Goal: Navigation & Orientation: Find specific page/section

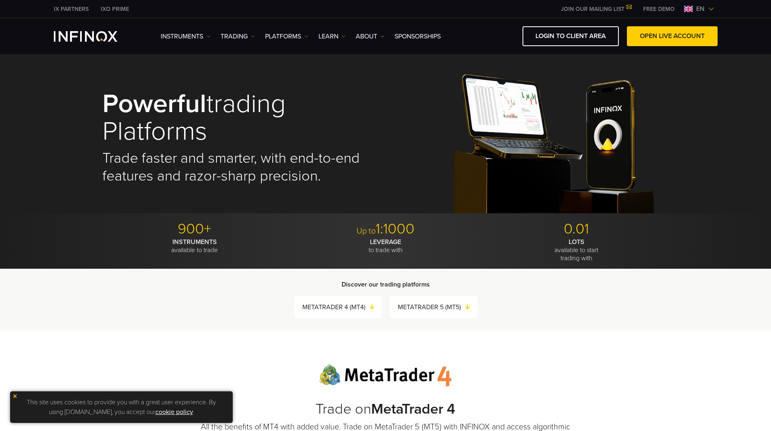
click at [704, 11] on span "en" at bounding box center [700, 9] width 15 height 10
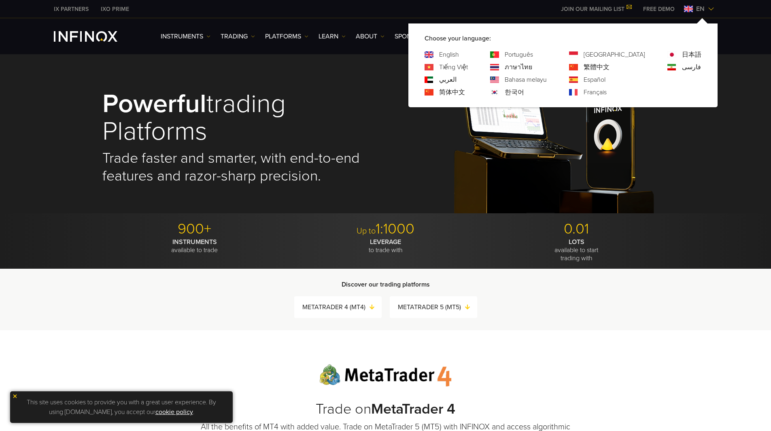
click at [533, 55] on link "Português" at bounding box center [519, 55] width 28 height 10
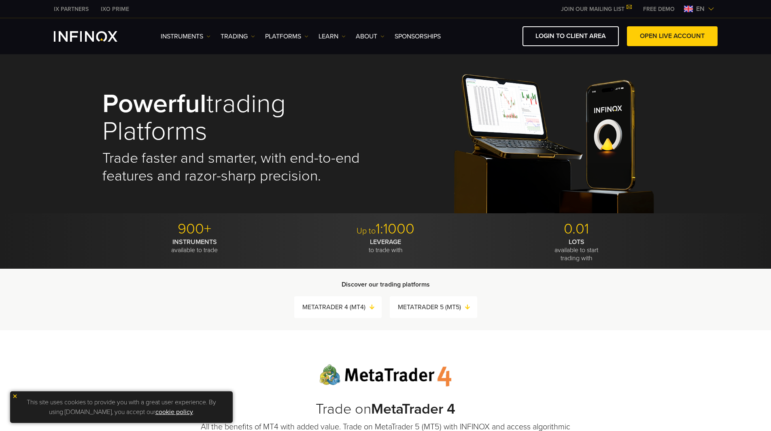
click at [703, 12] on span "en" at bounding box center [700, 9] width 15 height 10
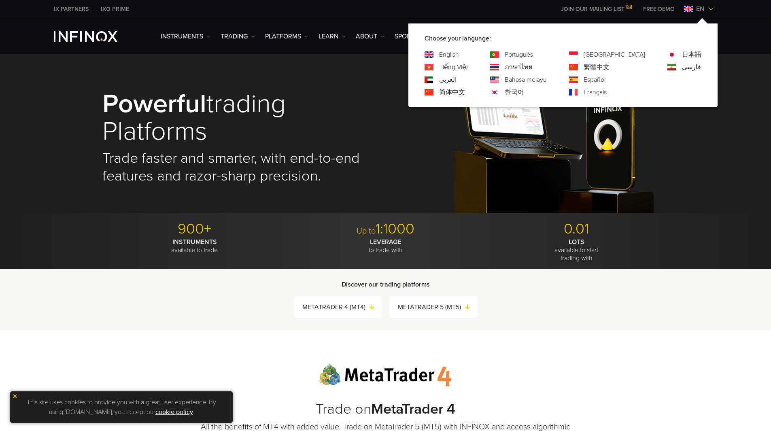
click at [624, 51] on link "[GEOGRAPHIC_DATA]" at bounding box center [615, 55] width 62 height 10
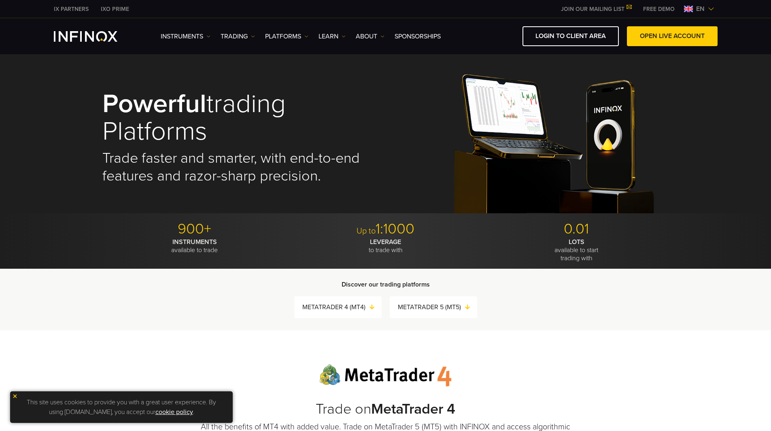
click at [706, 13] on span "en" at bounding box center [700, 9] width 15 height 10
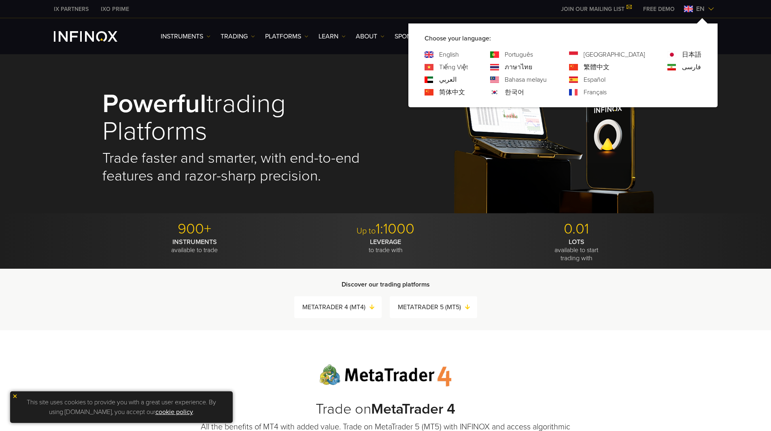
click at [688, 53] on link "日本語" at bounding box center [691, 55] width 19 height 10
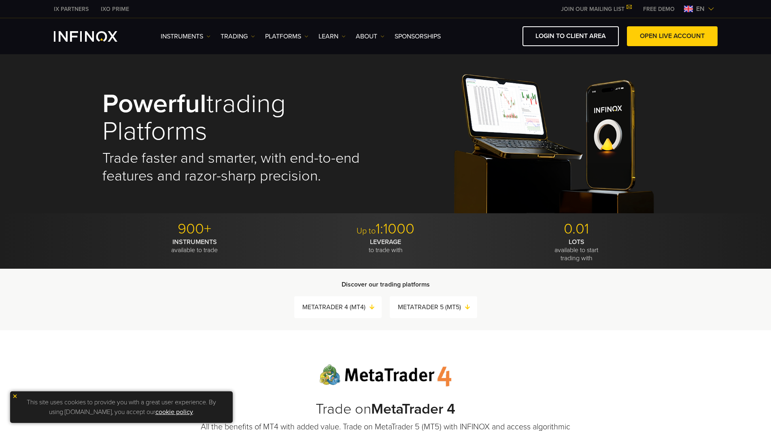
click at [699, 8] on span "en" at bounding box center [700, 9] width 15 height 10
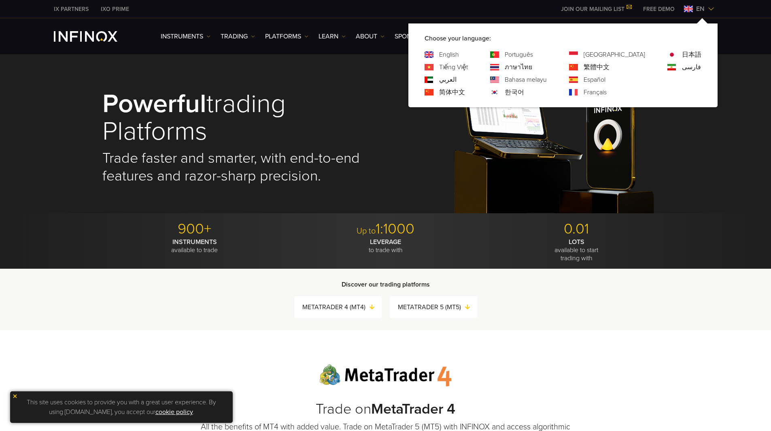
click at [468, 66] on link "Tiếng Việt" at bounding box center [453, 67] width 29 height 10
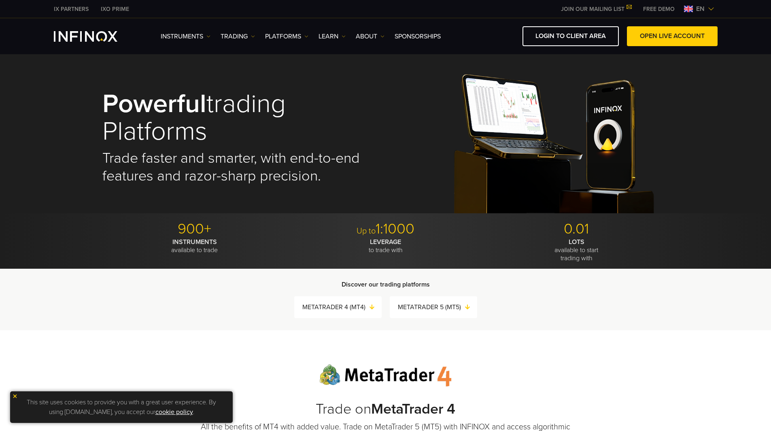
click at [701, 9] on span "en" at bounding box center [700, 9] width 15 height 10
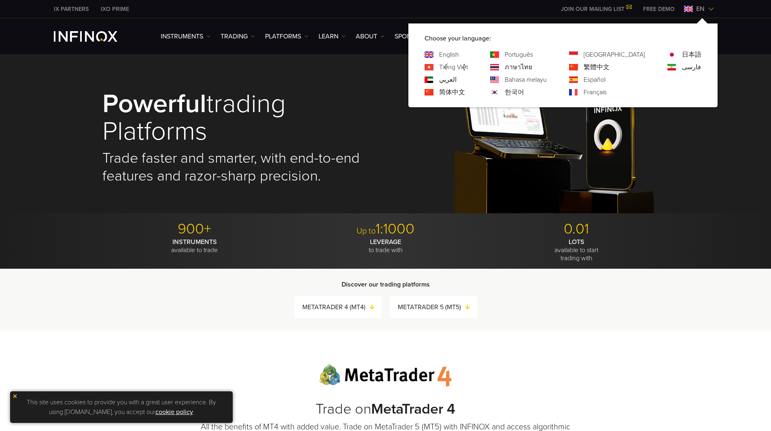
click at [532, 65] on link "ภาษาไทย" at bounding box center [519, 67] width 28 height 10
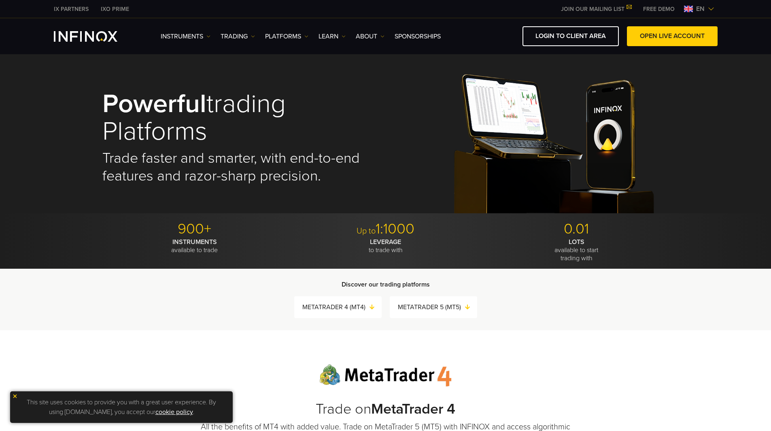
click at [707, 5] on span "en" at bounding box center [700, 9] width 15 height 10
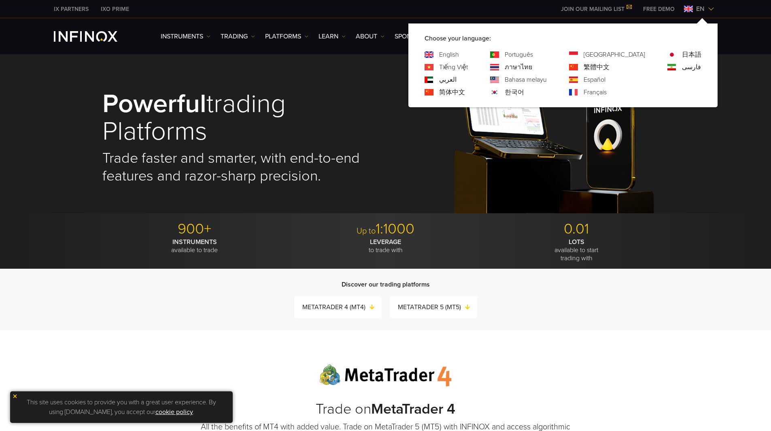
click at [610, 64] on link "繁體中文" at bounding box center [597, 67] width 26 height 10
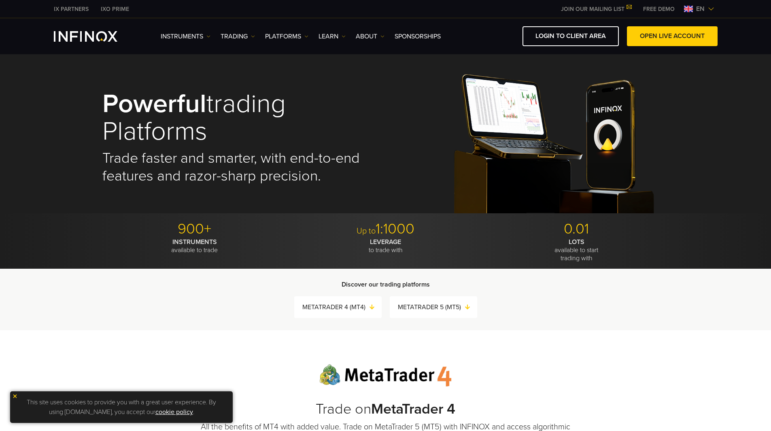
click at [706, 8] on span "en" at bounding box center [700, 9] width 15 height 10
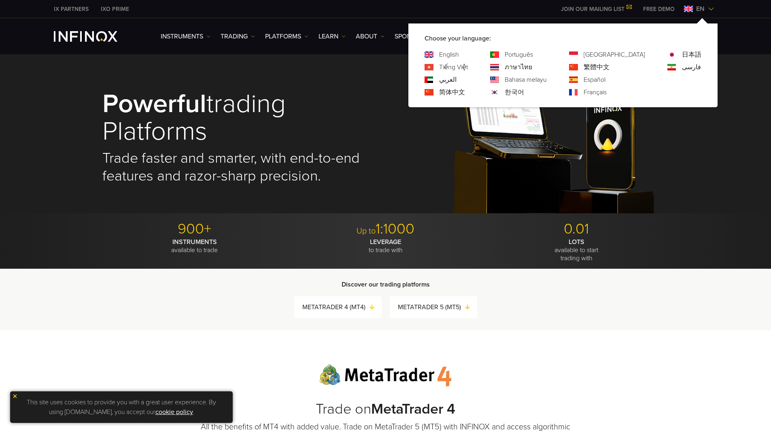
click at [679, 67] on div "فارسی" at bounding box center [684, 67] width 34 height 10
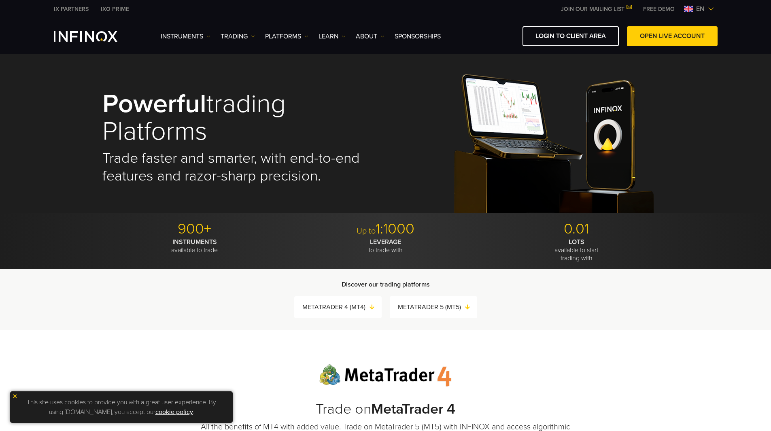
click at [697, 13] on span "en" at bounding box center [700, 9] width 15 height 10
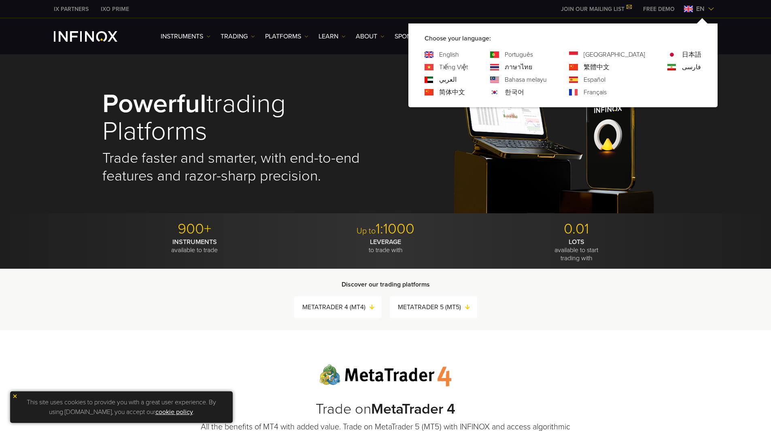
click at [687, 69] on link "فارسی" at bounding box center [691, 67] width 19 height 10
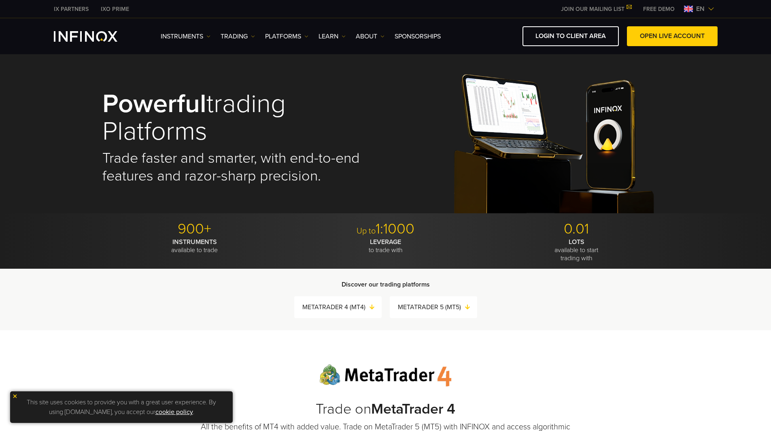
click at [706, 10] on span "en" at bounding box center [700, 9] width 15 height 10
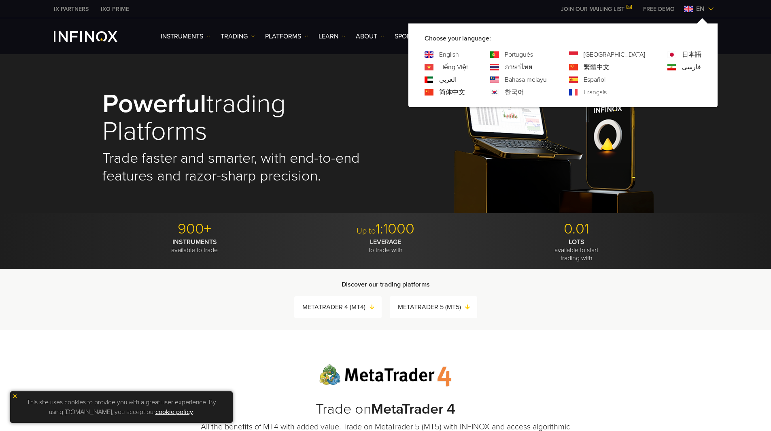
click at [457, 79] on link "العربي" at bounding box center [447, 80] width 17 height 10
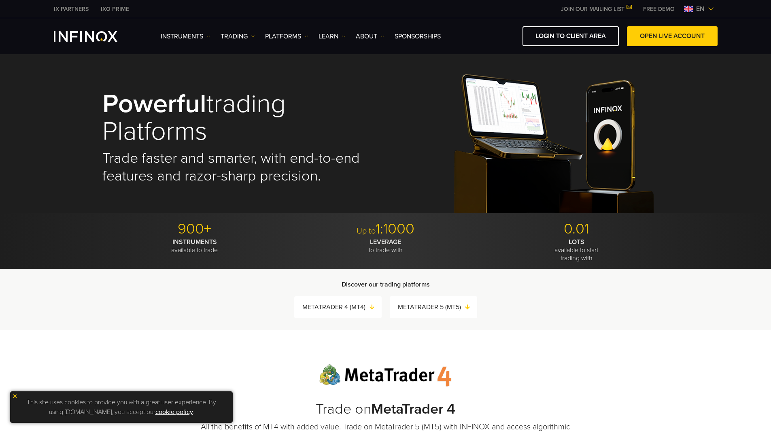
click at [717, 7] on div "en" at bounding box center [699, 9] width 37 height 10
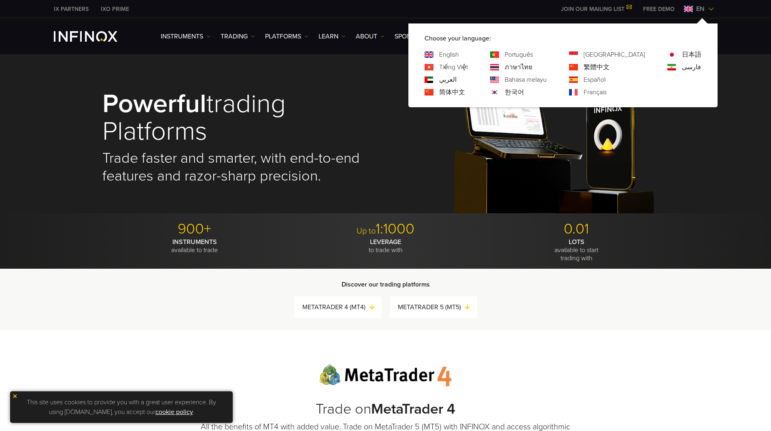
click at [547, 81] on link "Bahasa melayu" at bounding box center [526, 80] width 42 height 10
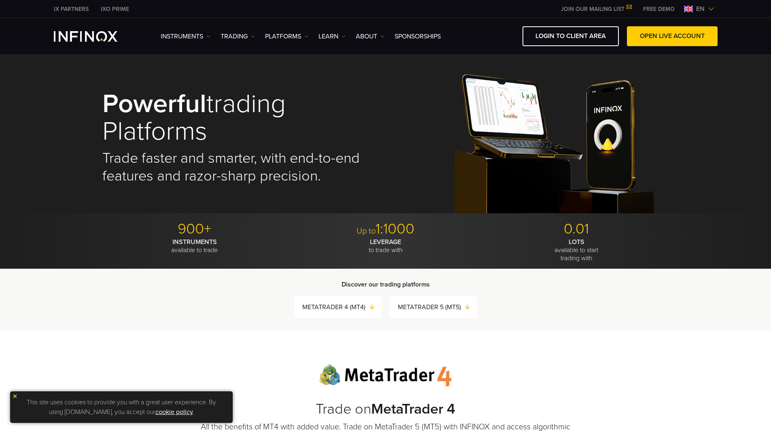
drag, startPoint x: 701, startPoint y: 10, endPoint x: 699, endPoint y: 16, distance: 6.7
click at [701, 10] on span "en" at bounding box center [700, 9] width 15 height 10
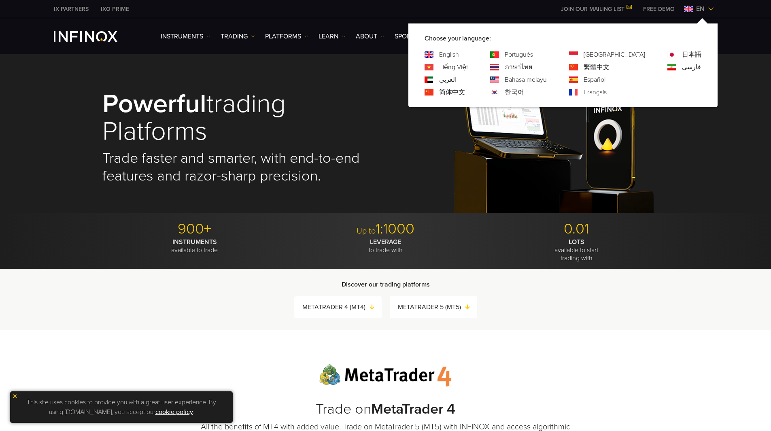
click at [605, 79] on link "Español" at bounding box center [595, 80] width 22 height 10
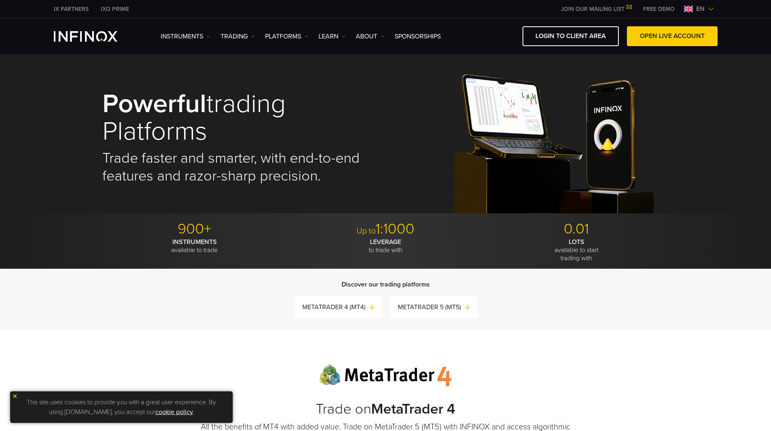
click at [697, 13] on span "en" at bounding box center [700, 9] width 15 height 10
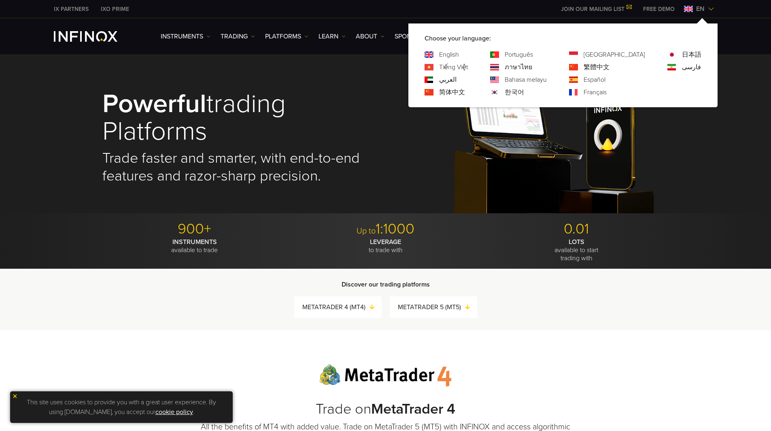
click at [465, 91] on link "简体中文" at bounding box center [452, 92] width 26 height 10
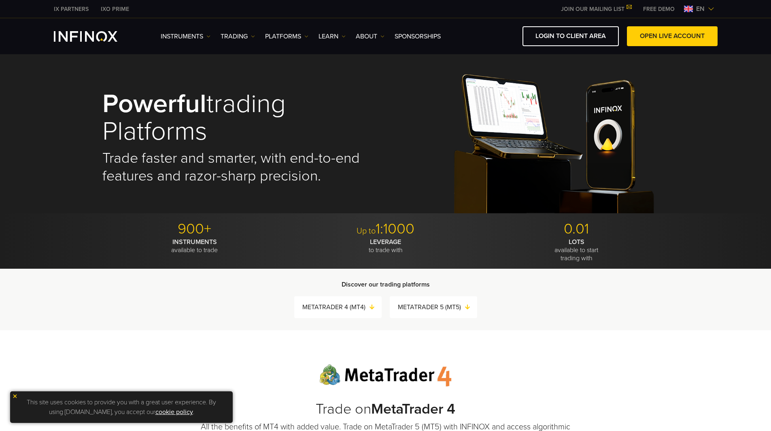
click at [697, 8] on span "en" at bounding box center [700, 9] width 15 height 10
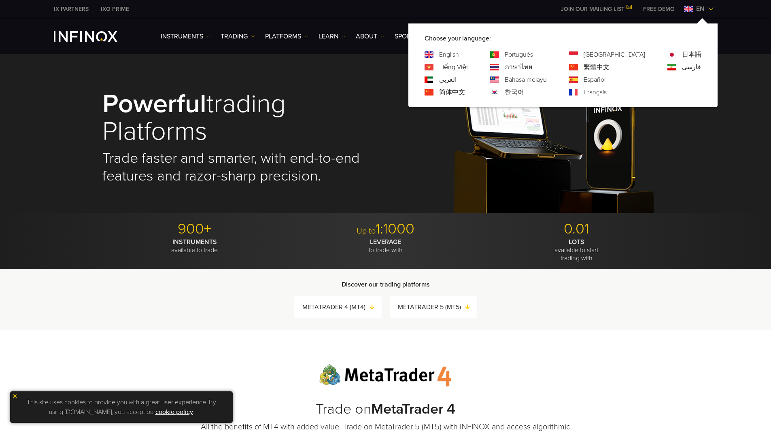
click at [524, 91] on link "한국어" at bounding box center [514, 92] width 19 height 10
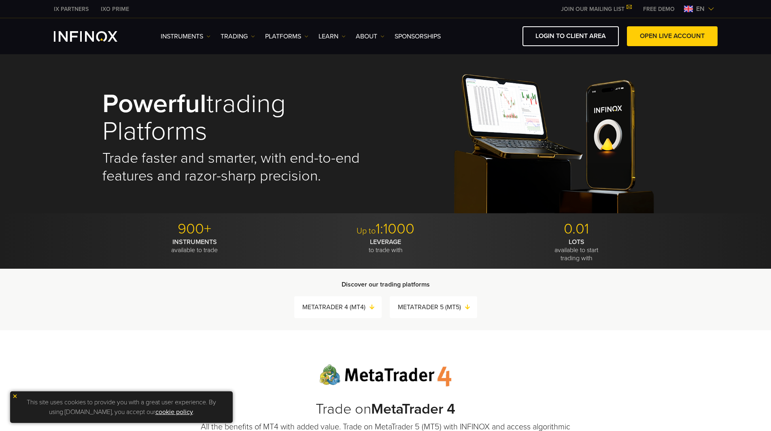
click at [714, 8] on img at bounding box center [711, 9] width 6 height 6
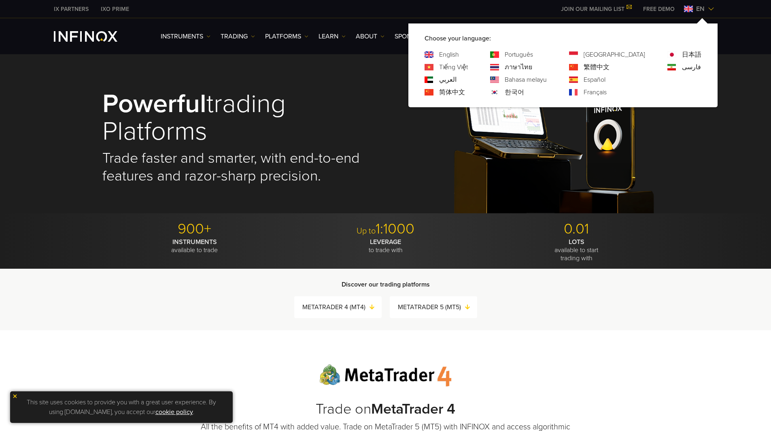
click at [607, 93] on link "Français" at bounding box center [595, 92] width 23 height 10
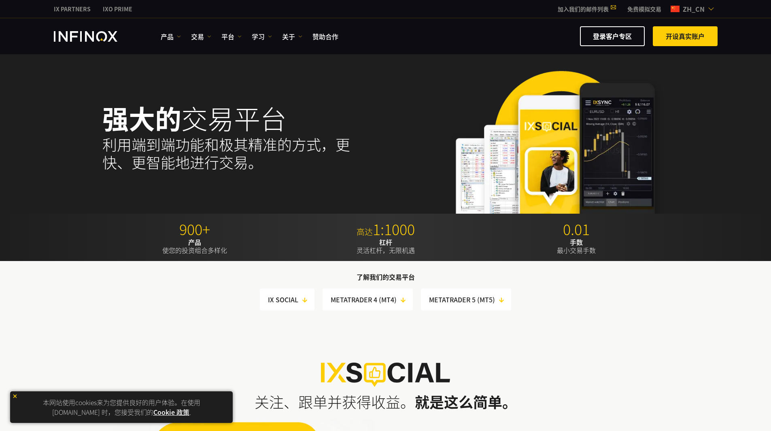
click at [509, 226] on p "0.01" at bounding box center [576, 229] width 185 height 18
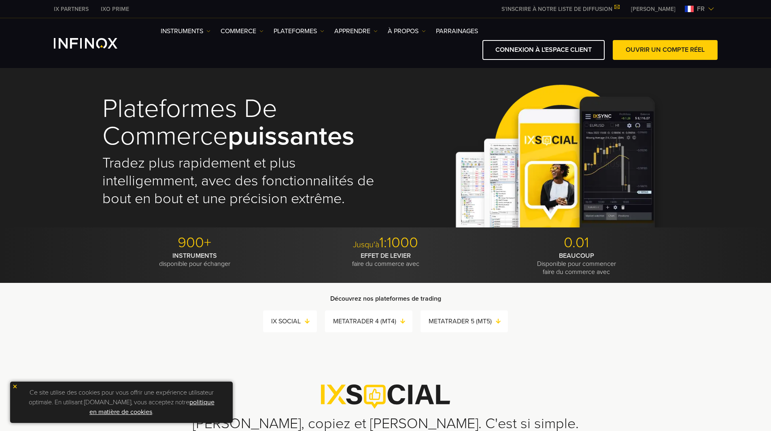
click at [385, 104] on div "Plateformes de commerce puissantes Tradez plus rapidement et plus intelligemmen…" at bounding box center [385, 151] width 567 height 152
